Goal: Task Accomplishment & Management: Complete application form

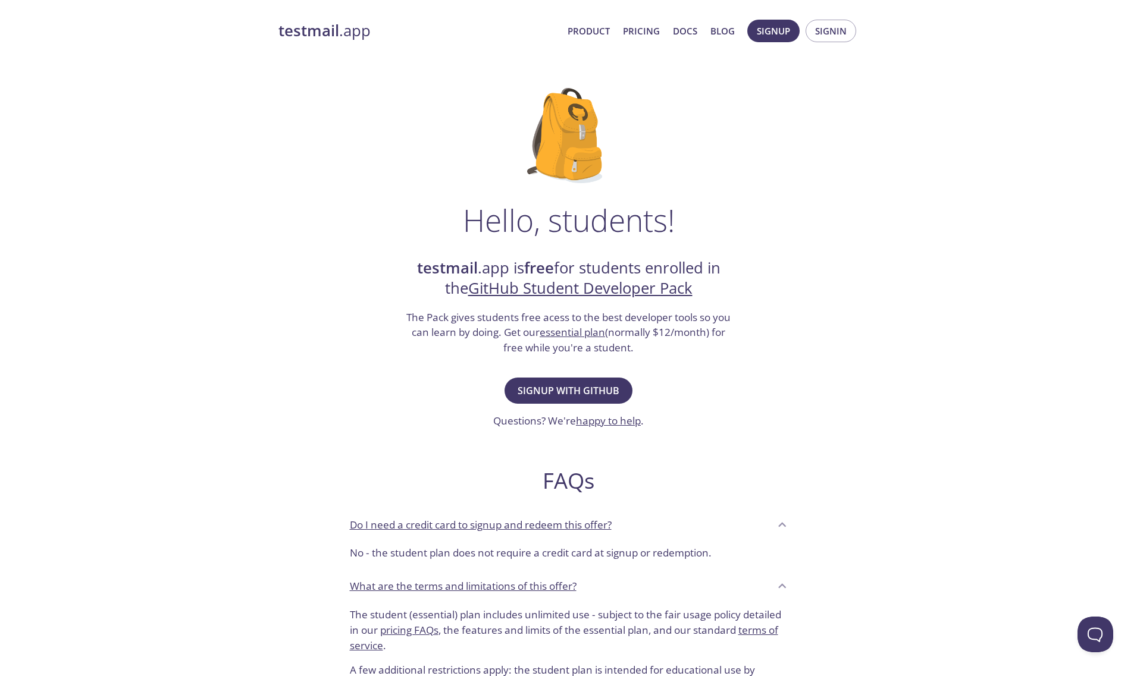
click at [355, 32] on link "testmail .app" at bounding box center [418, 31] width 280 height 20
click at [549, 390] on span "Signup with GitHub" at bounding box center [569, 390] width 102 height 17
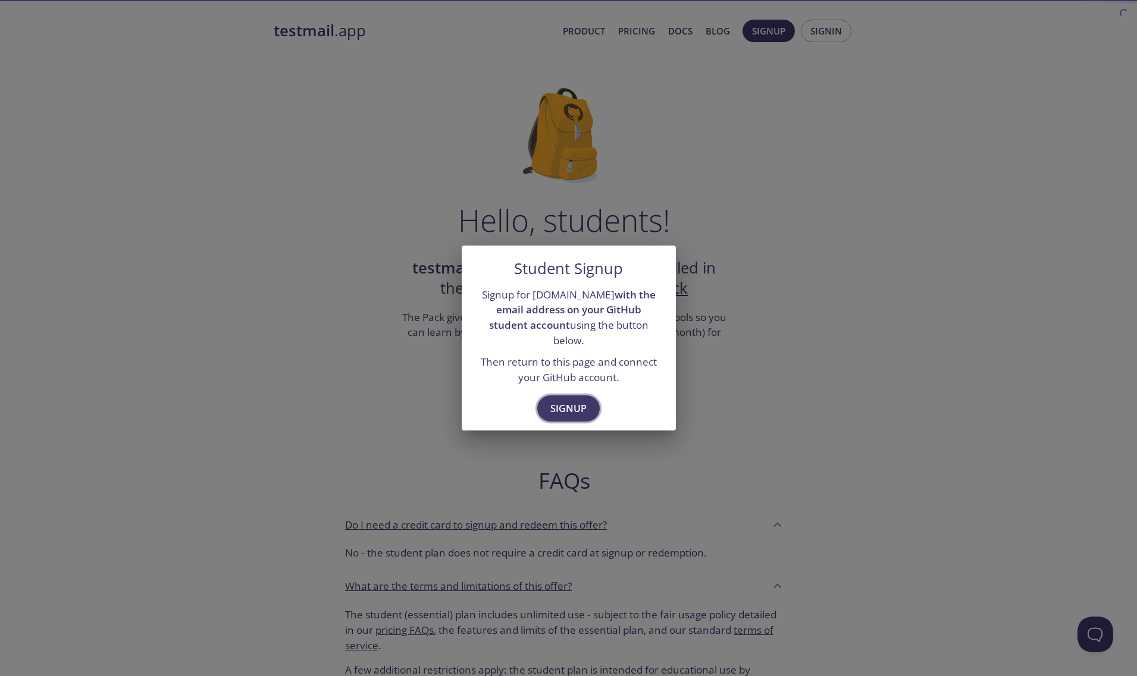
click at [585, 405] on span "Signup" at bounding box center [568, 408] width 36 height 17
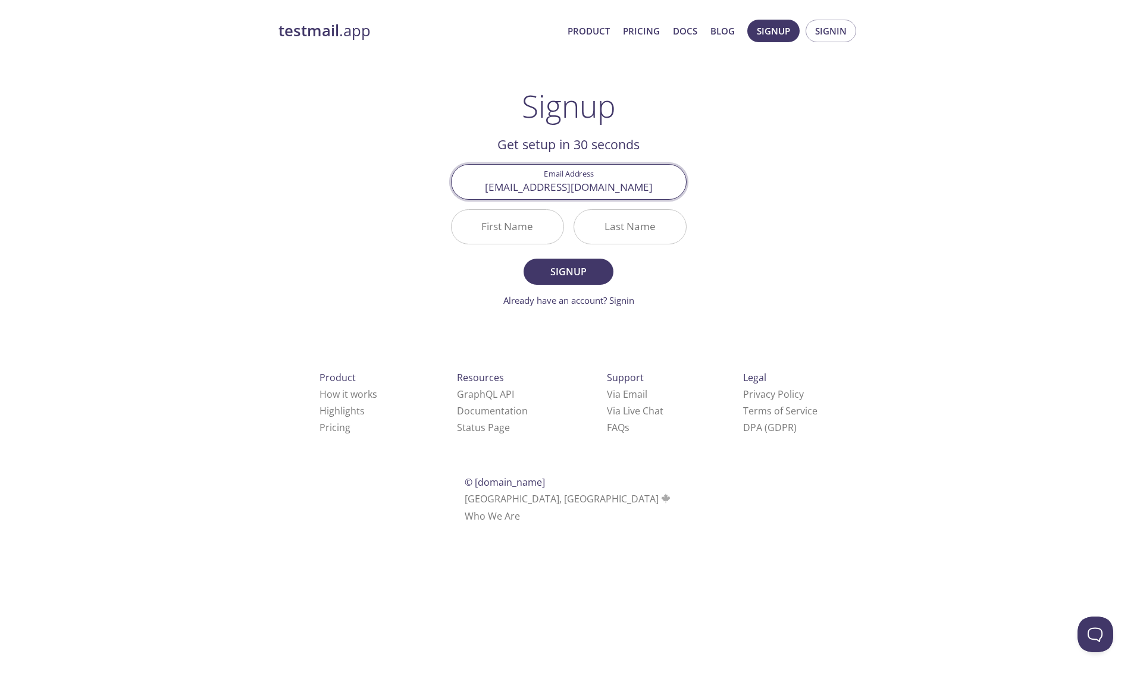
type input "itscraplist@gmail.com"
type input "Tolga"
type input "cn"
click at [681, 226] on input "cn" at bounding box center [630, 227] width 112 height 34
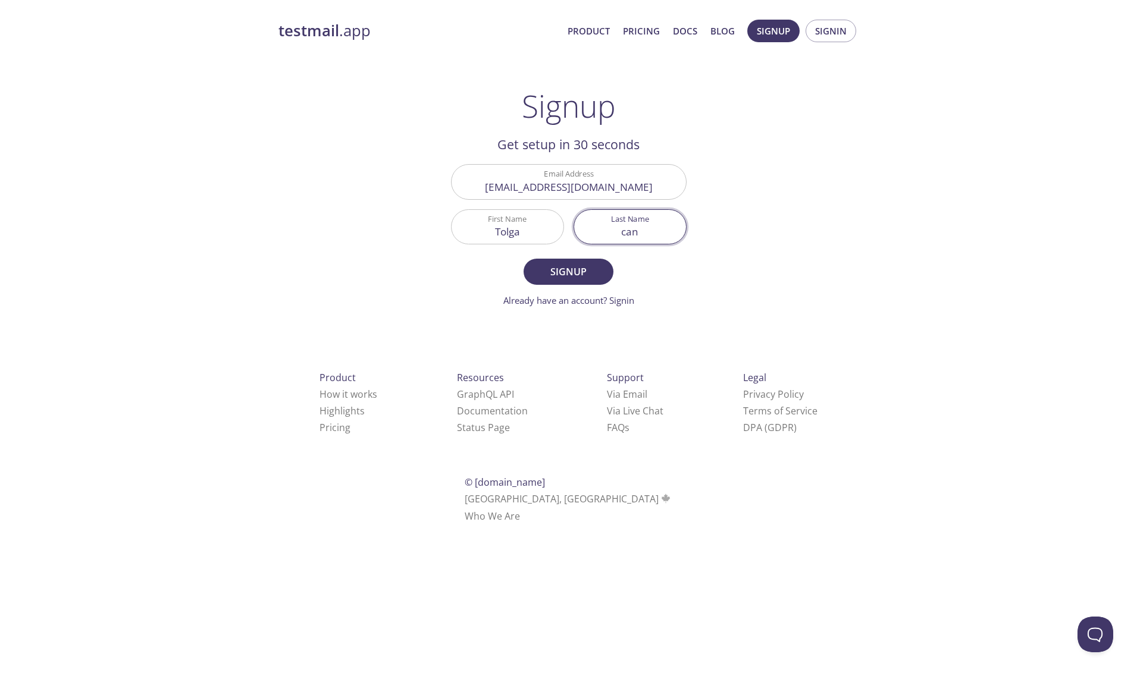
type input "can"
click at [588, 269] on span "Signup" at bounding box center [568, 272] width 63 height 17
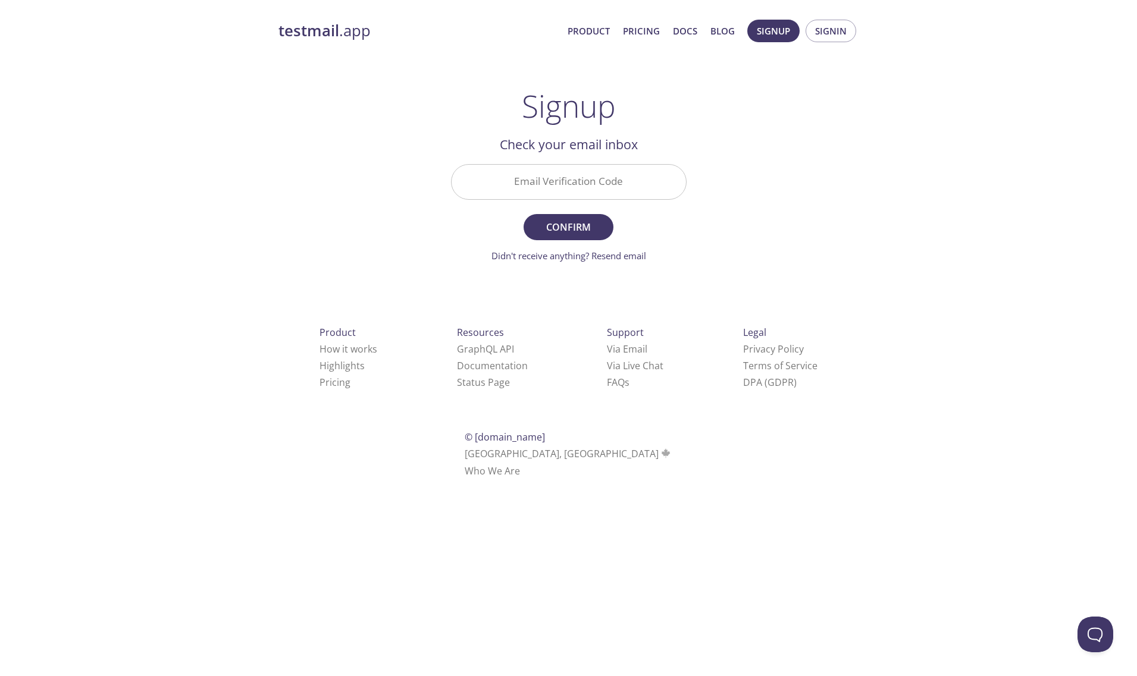
drag, startPoint x: 1120, startPoint y: 319, endPoint x: 647, endPoint y: 274, distance: 475.7
click at [1120, 319] on div "testmail .app Product Pricing Docs Blog Signup Signin Signup Get setup in 30 se…" at bounding box center [568, 262] width 1137 height 501
click at [573, 184] on input "Email Verification Code" at bounding box center [569, 182] width 234 height 34
paste input "8JRKB8B"
type input "8JRKB8B"
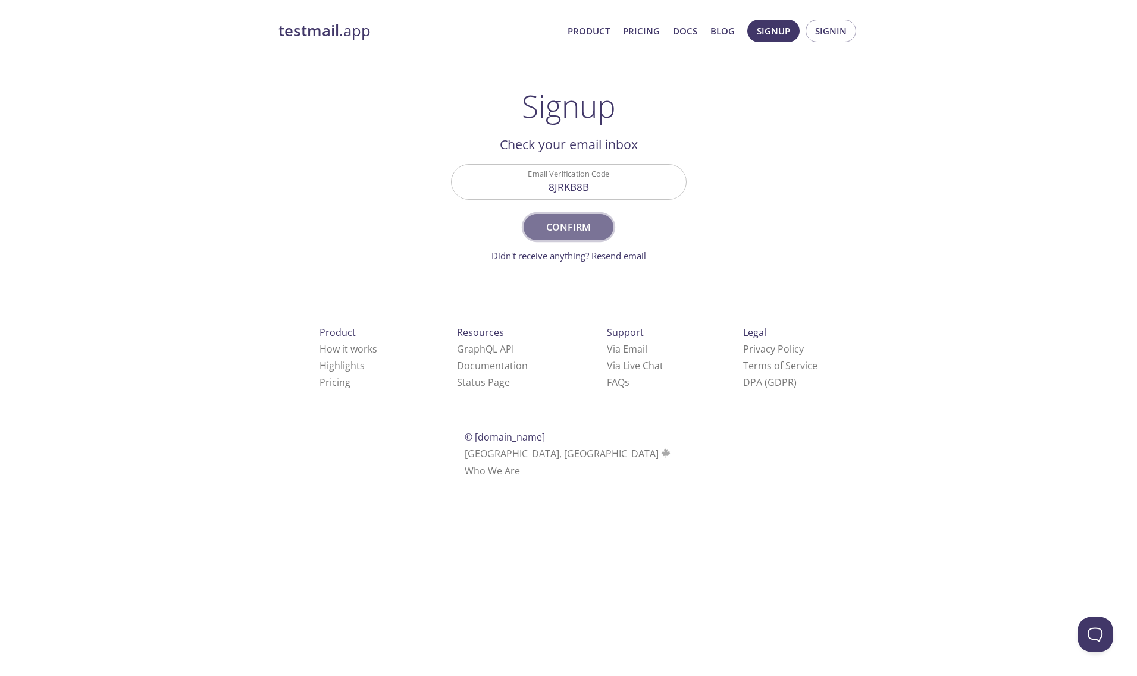
click at [573, 222] on span "Confirm" at bounding box center [568, 227] width 63 height 17
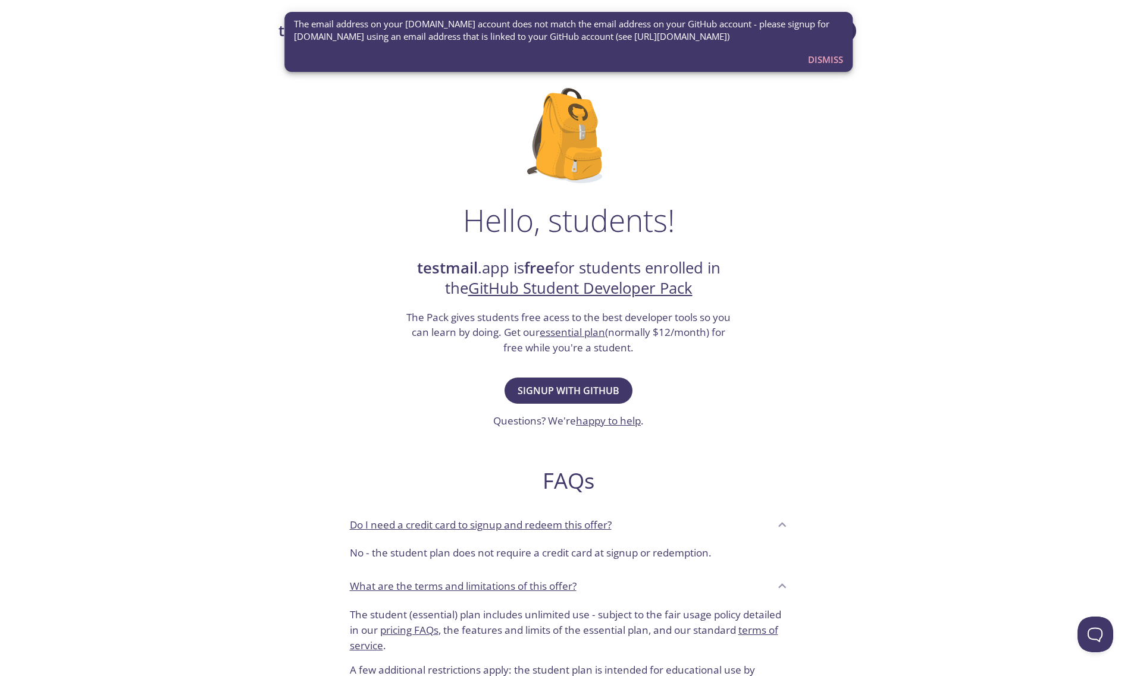
click at [827, 54] on span "Dismiss" at bounding box center [825, 59] width 35 height 15
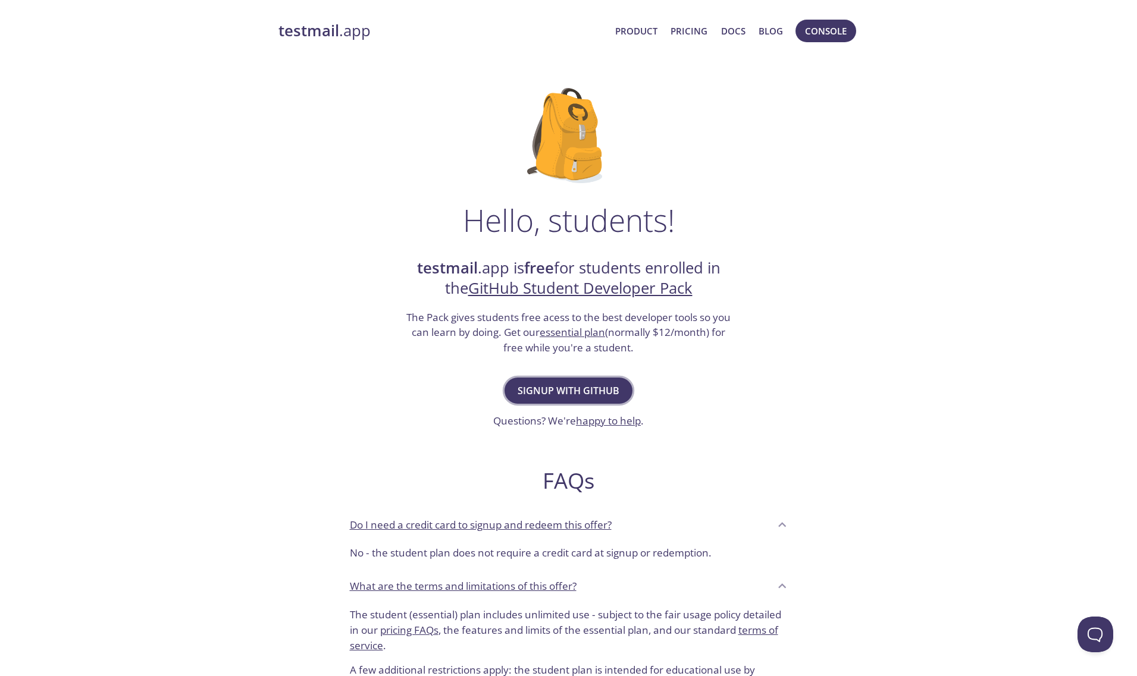
click at [598, 390] on span "Signup with GitHub" at bounding box center [569, 390] width 102 height 17
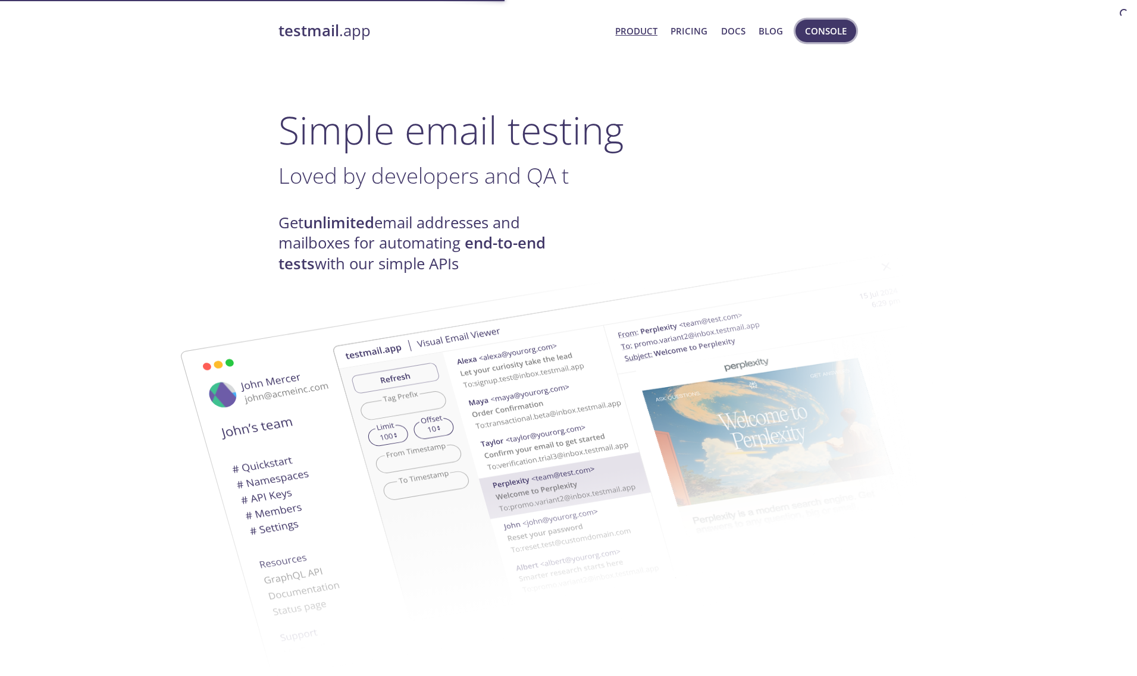
click at [824, 29] on span "Console" at bounding box center [826, 30] width 42 height 15
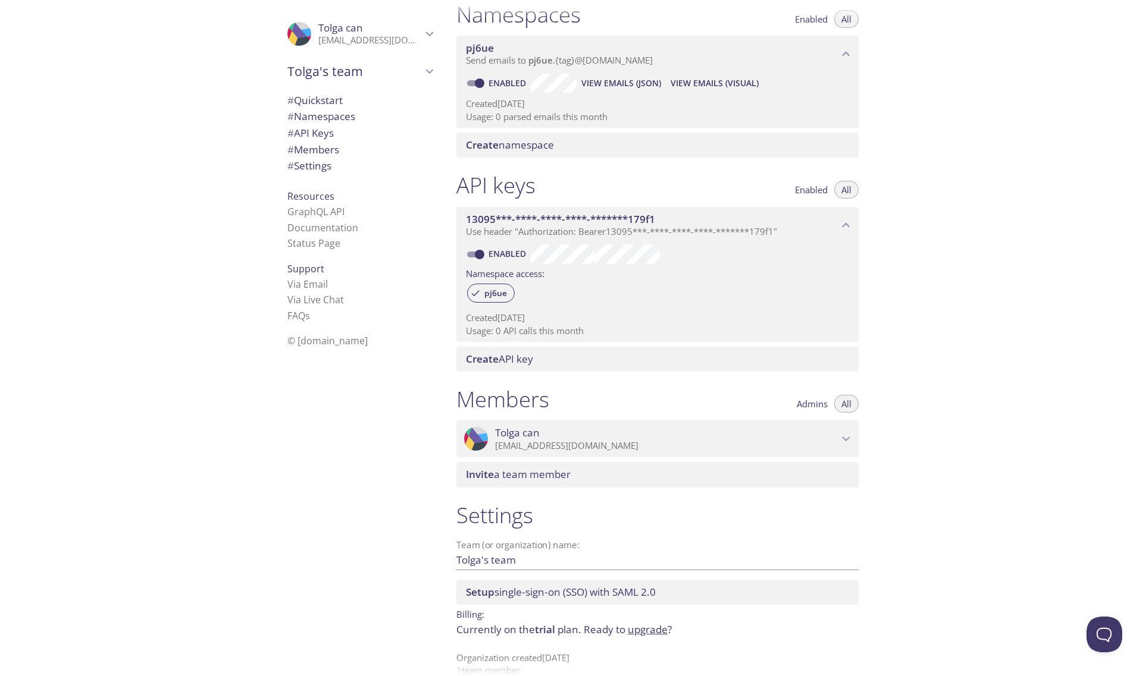
scroll to position [170, 0]
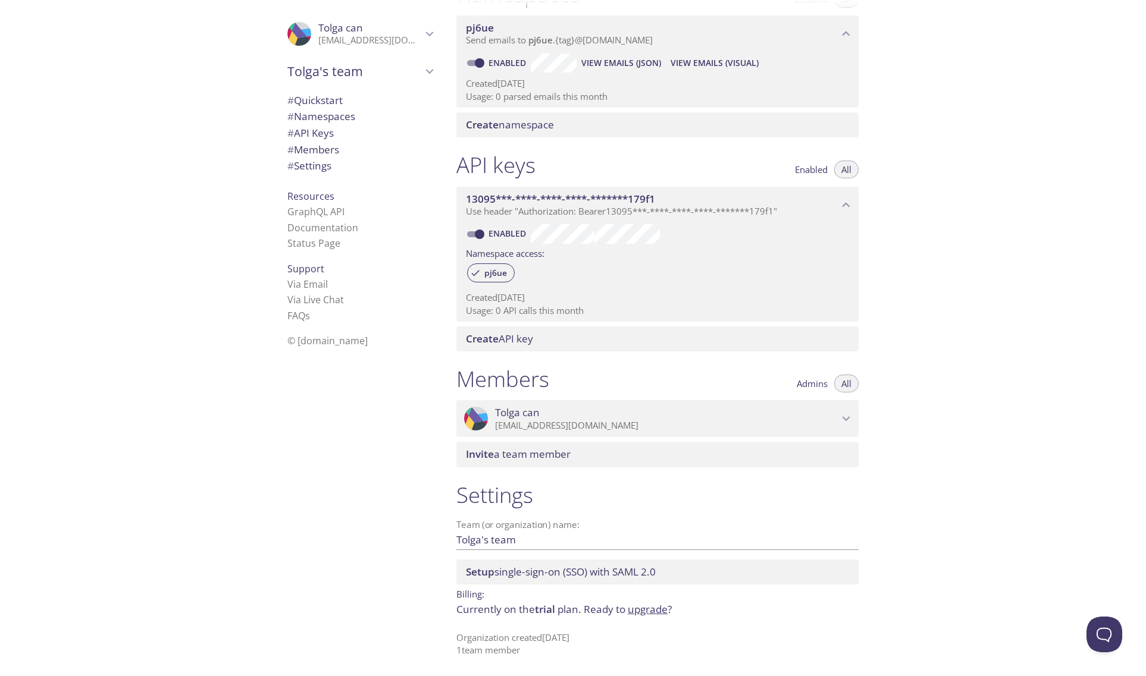
click at [424, 38] on icon "Tolga can" at bounding box center [429, 33] width 15 height 15
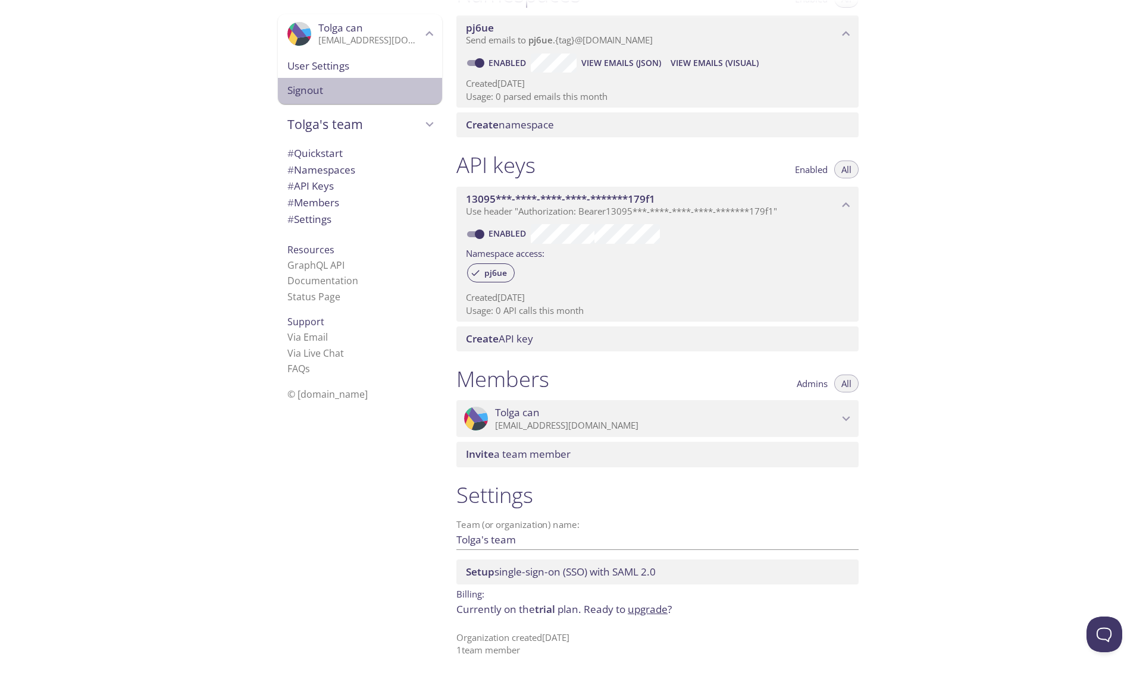
click at [313, 93] on span "Signout" at bounding box center [359, 90] width 145 height 15
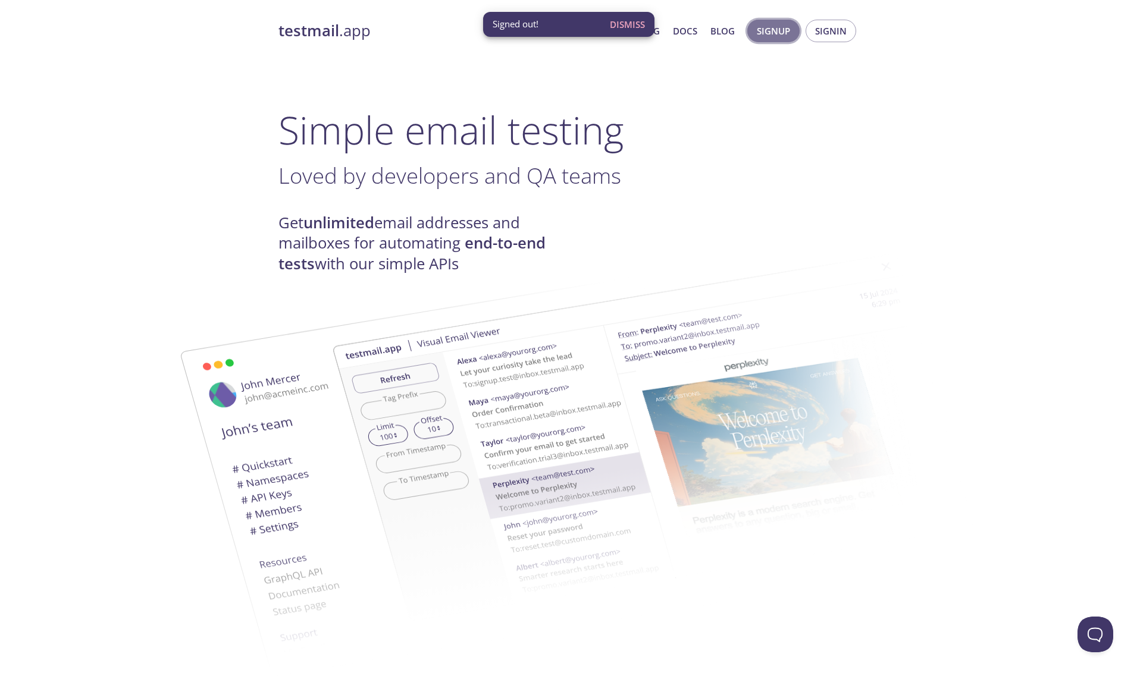
click at [776, 26] on span "Signup" at bounding box center [773, 30] width 33 height 15
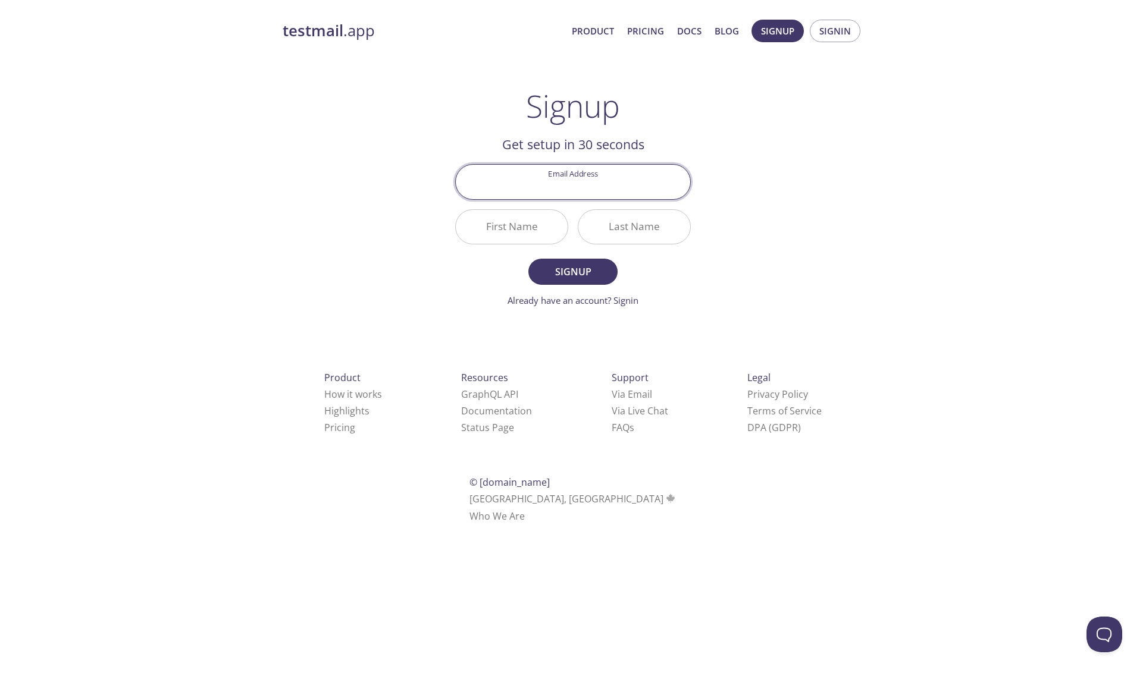
paste input "ameliadawson10015@gmail.com"
type input "ameliadawson10015@gmail.com"
click at [500, 244] on div at bounding box center [511, 226] width 113 height 35
type input "Amelia"
type input "Dawson"
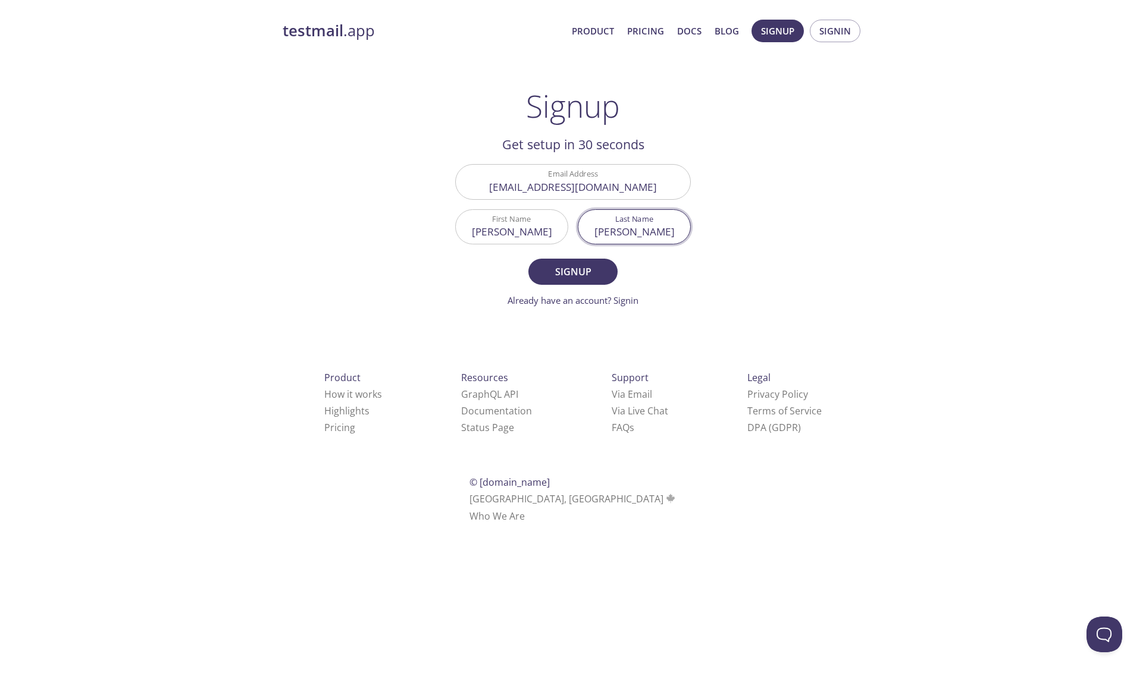
click at [578, 286] on form "Email Address ameliadawson10015@gmail.com First Name Amelia Last Name Dawson Si…" at bounding box center [573, 235] width 236 height 143
click at [600, 287] on form "Email Address ameliadawson10015@gmail.com First Name Amelia Last Name Dawson Si…" at bounding box center [573, 235] width 236 height 143
click at [593, 275] on span "Signup" at bounding box center [572, 272] width 63 height 17
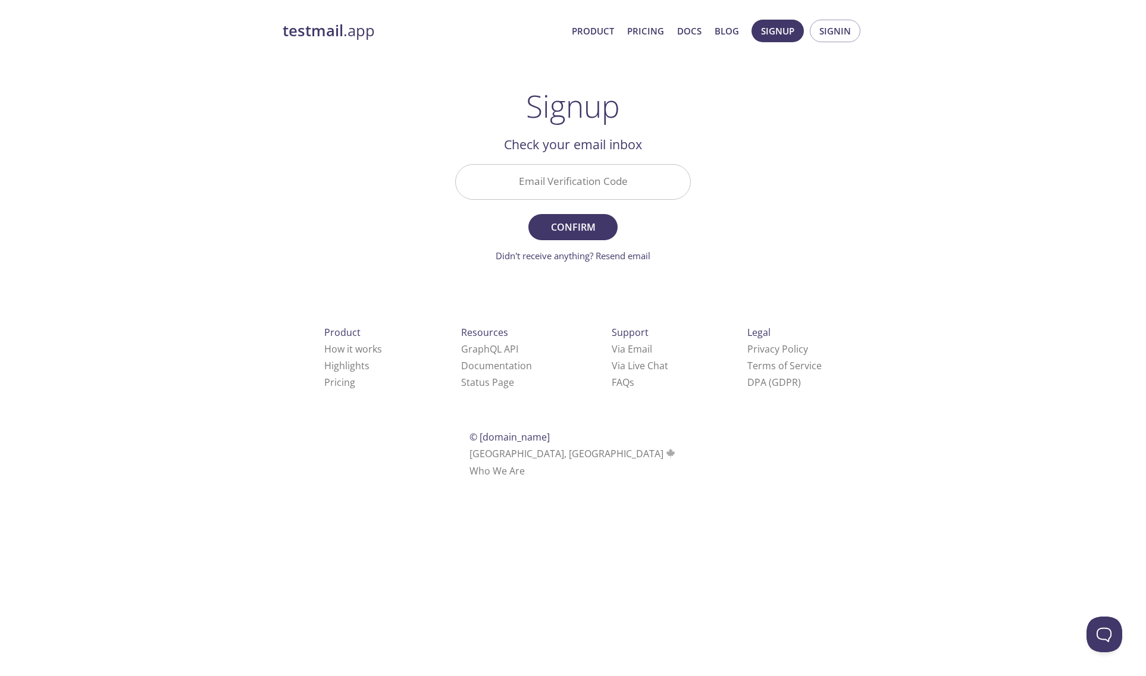
click at [540, 178] on input "Email Verification Code" at bounding box center [573, 182] width 234 height 34
paste input "18QVPX1"
type input "18QVPX1"
drag, startPoint x: 565, startPoint y: 225, endPoint x: 391, endPoint y: 220, distance: 173.8
click at [563, 225] on span "Confirm" at bounding box center [572, 227] width 63 height 17
